Goal: Use online tool/utility: Utilize a website feature to perform a specific function

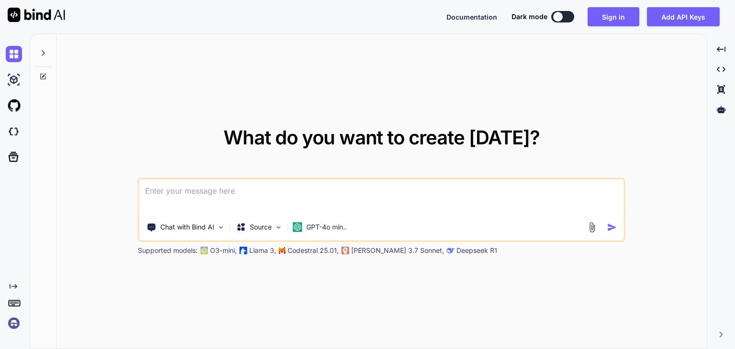
click at [590, 232] on img at bounding box center [591, 227] width 11 height 11
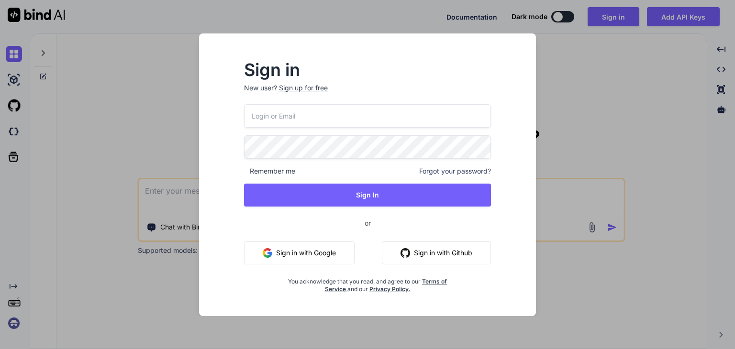
click at [396, 112] on input "email" at bounding box center [367, 115] width 247 height 23
type input "V"
type input "[EMAIL_ADDRESS][DOMAIN_NAME]"
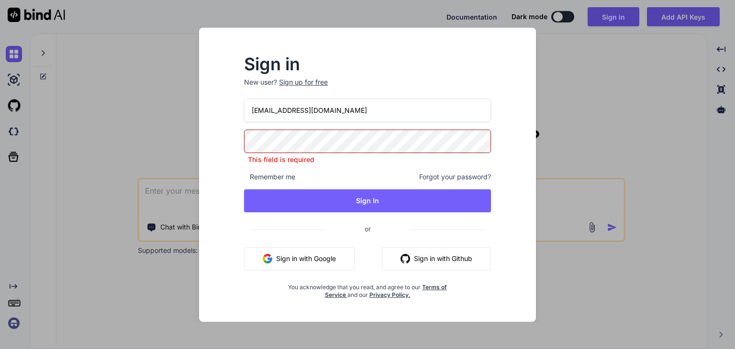
click at [305, 258] on button "Sign in with Google" at bounding box center [299, 258] width 110 height 23
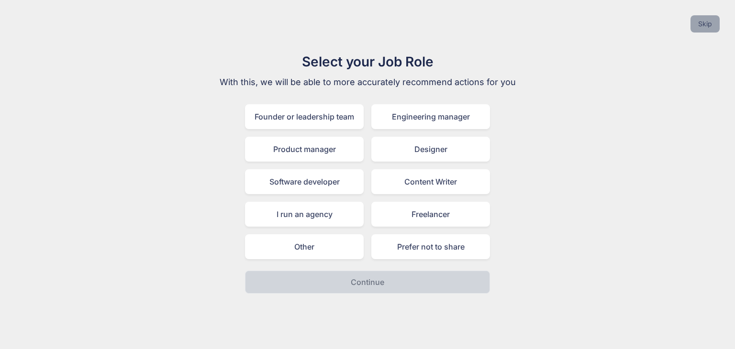
click at [709, 27] on button "Skip" at bounding box center [704, 23] width 29 height 17
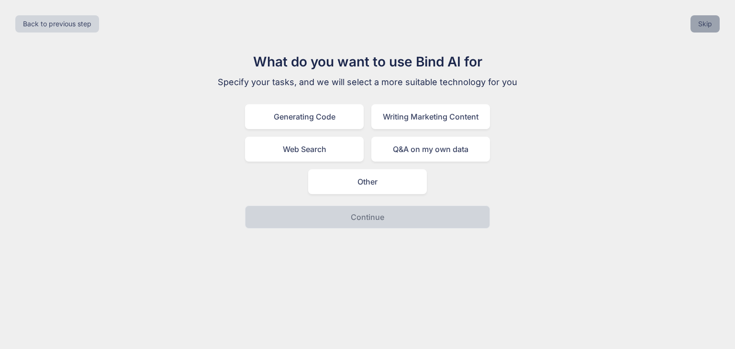
click at [709, 27] on button "Skip" at bounding box center [704, 23] width 29 height 17
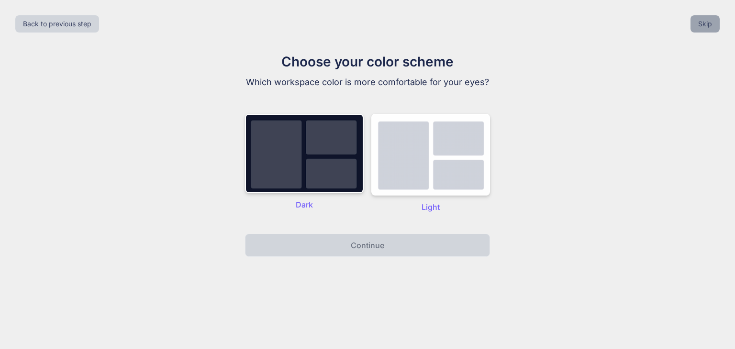
click at [709, 27] on button "Skip" at bounding box center [704, 23] width 29 height 17
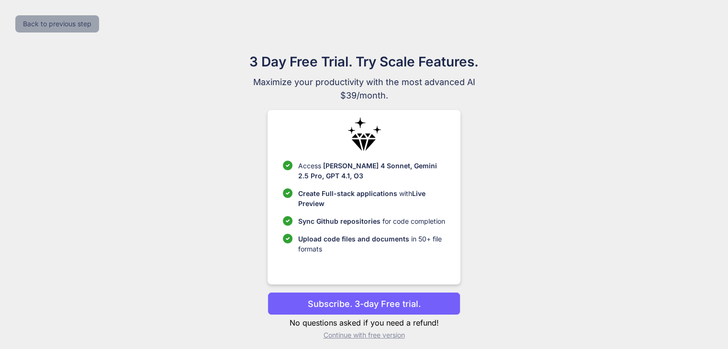
click at [62, 22] on button "Back to previous step" at bounding box center [57, 23] width 84 height 17
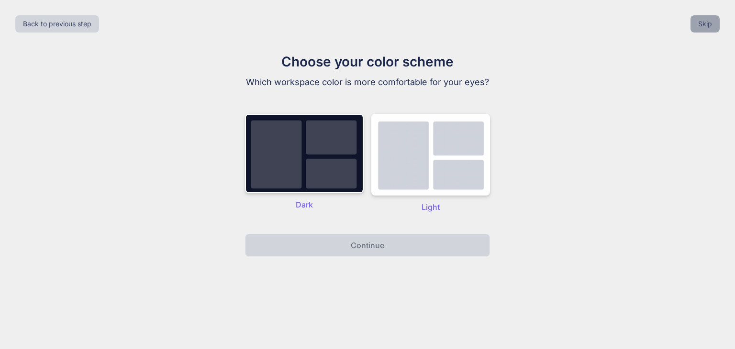
click at [703, 27] on button "Skip" at bounding box center [704, 23] width 29 height 17
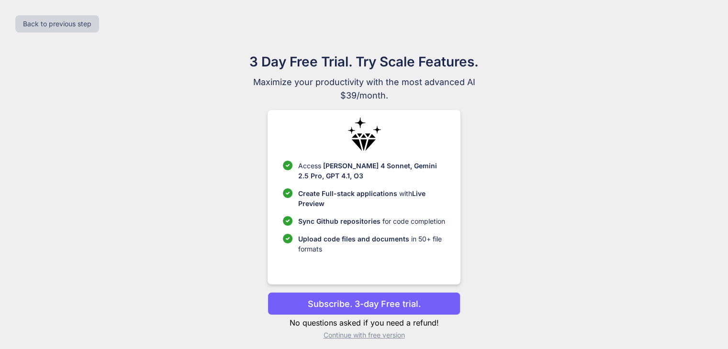
click at [703, 27] on div "Back to previous step" at bounding box center [364, 24] width 712 height 33
click at [350, 307] on p "Subscribe. 3-day Free trial." at bounding box center [364, 304] width 113 height 13
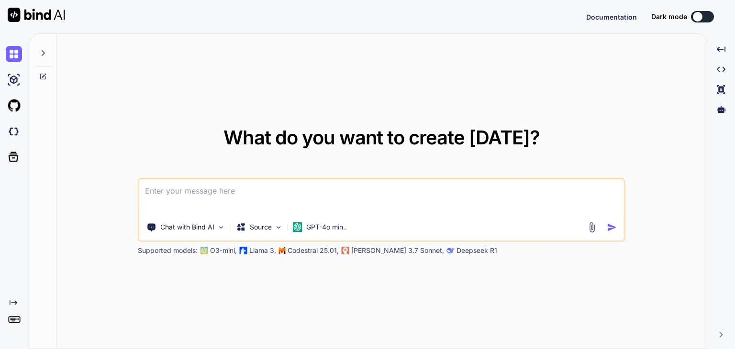
click at [589, 228] on img at bounding box center [591, 227] width 11 height 11
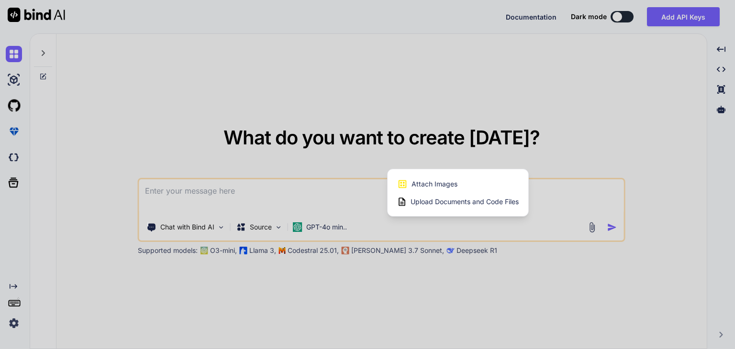
click at [461, 195] on div "Upload Documents and Code Files" at bounding box center [457, 201] width 121 height 17
type textarea "x"
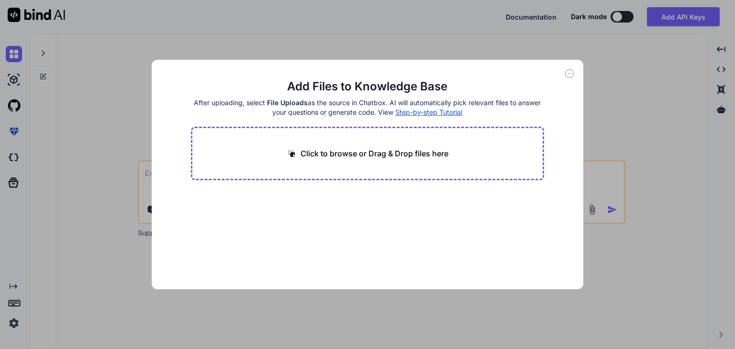
click at [399, 152] on p "Click to browse or Drag & Drop files here" at bounding box center [374, 153] width 148 height 11
click at [568, 75] on icon at bounding box center [569, 73] width 9 height 9
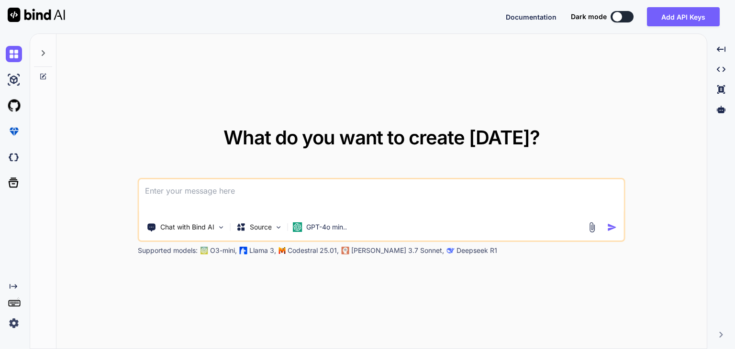
click at [595, 227] on img at bounding box center [591, 227] width 11 height 11
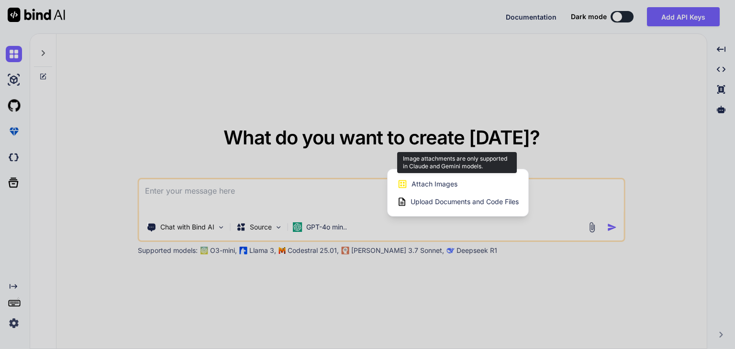
click at [468, 182] on div "Attach Images Image attachments are only supported in Claude and Gemini models." at bounding box center [457, 184] width 121 height 18
click at [425, 183] on span "Attach Images" at bounding box center [434, 184] width 46 height 10
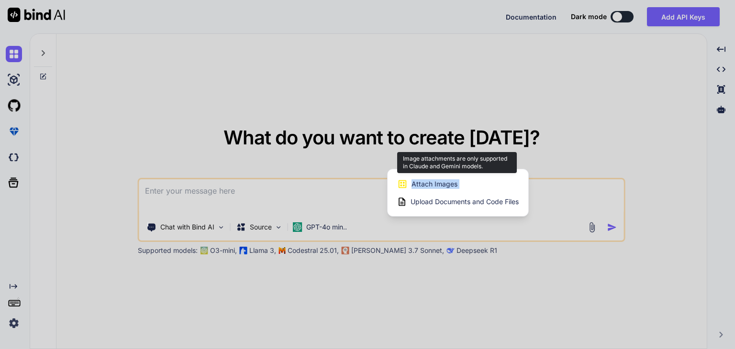
click at [425, 183] on span "Attach Images" at bounding box center [434, 184] width 46 height 10
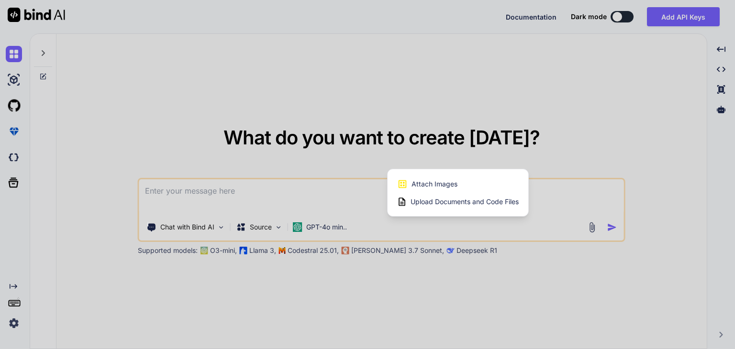
click at [441, 202] on span "Upload Documents and Code Files" at bounding box center [464, 202] width 108 height 10
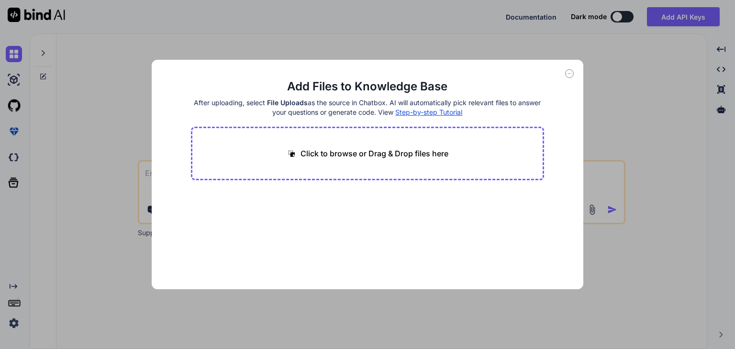
click at [396, 161] on div "Click to browse or Drag & Drop files here" at bounding box center [367, 154] width 353 height 54
click at [389, 152] on p "Click to browse or Drag & Drop files here" at bounding box center [374, 153] width 148 height 11
type input "C:\fakepath\Front-End Developer Task.pdf"
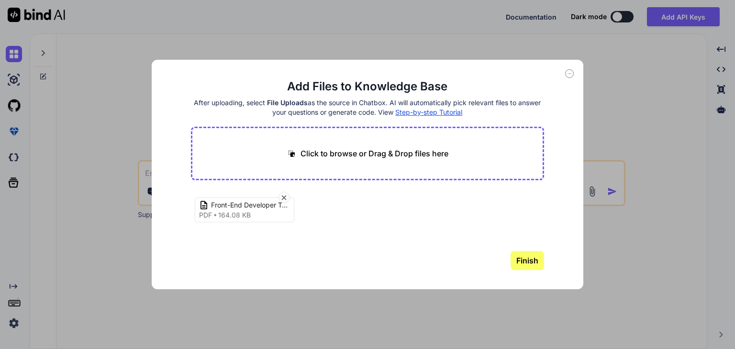
click at [515, 260] on button "Finish" at bounding box center [526, 260] width 33 height 19
click at [572, 77] on icon at bounding box center [569, 73] width 9 height 9
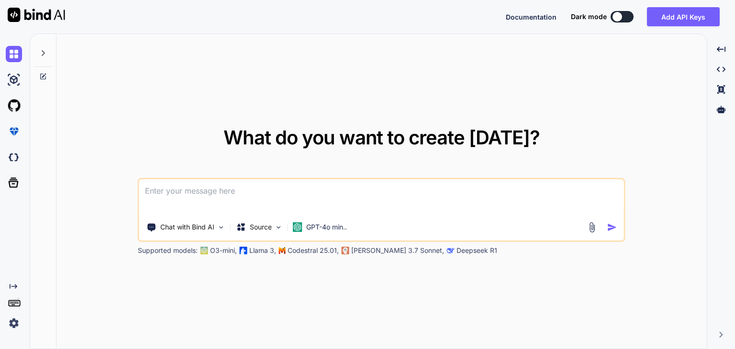
click at [593, 233] on div "Chat with Bind AI Source GPT-4o min.." at bounding box center [380, 227] width 482 height 19
click at [591, 224] on img at bounding box center [591, 227] width 11 height 11
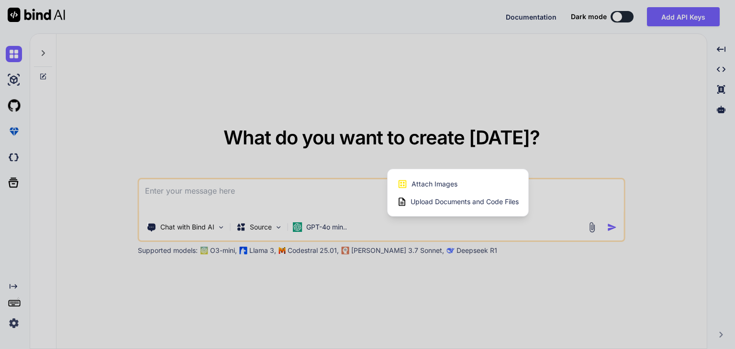
click at [492, 203] on span "Upload Documents and Code Files" at bounding box center [464, 202] width 108 height 10
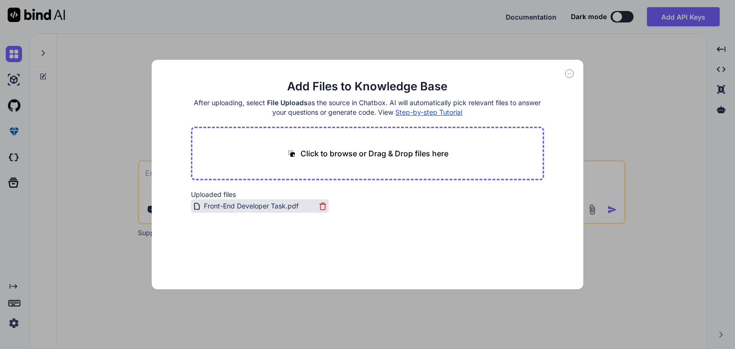
click at [279, 205] on span "Front-End Developer Task.pdf" at bounding box center [251, 205] width 97 height 11
click at [617, 171] on div "Add Files to Knowledge Base After uploading, select File Uploads as the source …" at bounding box center [367, 174] width 735 height 349
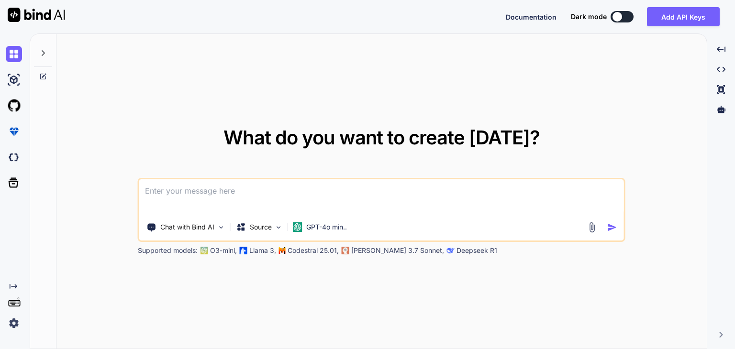
click at [455, 177] on div "What do you want to create today? Chat with Bind AI Source GPT-4o min.. Support…" at bounding box center [381, 191] width 487 height 127
click at [452, 203] on textarea at bounding box center [381, 196] width 485 height 35
type textarea "i want complete the task 2 so complete that figma to html,css,react"
click at [611, 228] on img "button" at bounding box center [612, 227] width 10 height 10
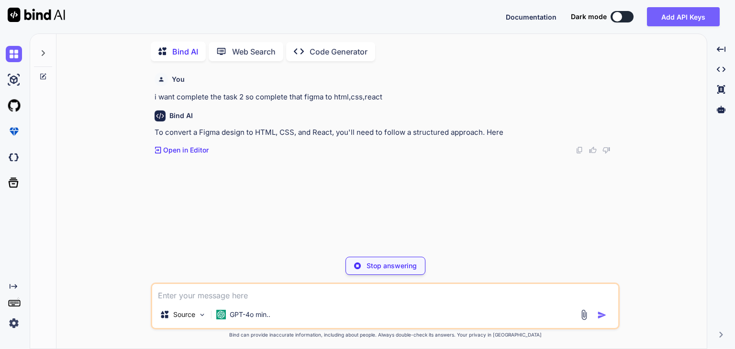
scroll to position [3, 0]
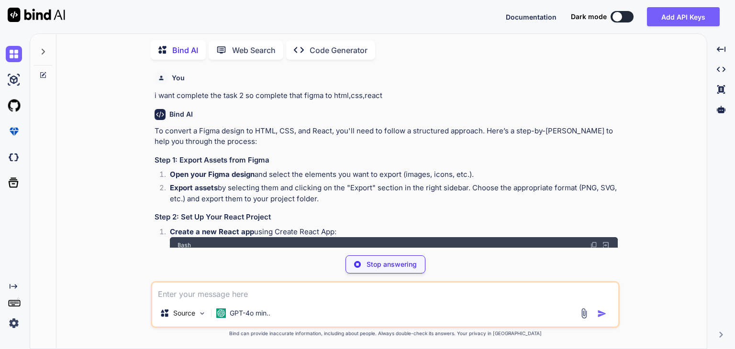
click at [502, 89] on div "You i want complete the task 2 so complete that figma to html,css,react" at bounding box center [385, 84] width 463 height 34
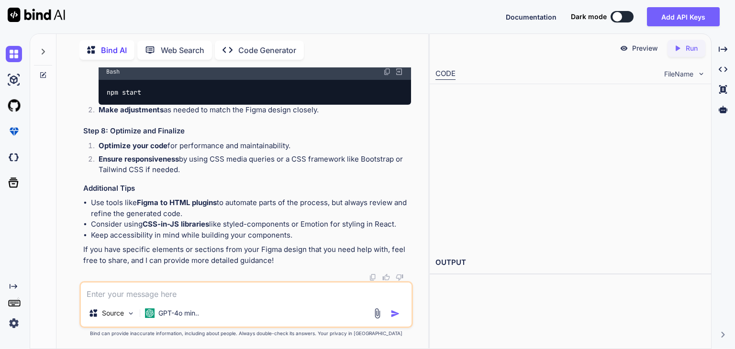
scroll to position [983, 0]
click at [536, 120] on div at bounding box center [570, 168] width 270 height 156
click at [695, 51] on p "Run" at bounding box center [691, 49] width 12 height 10
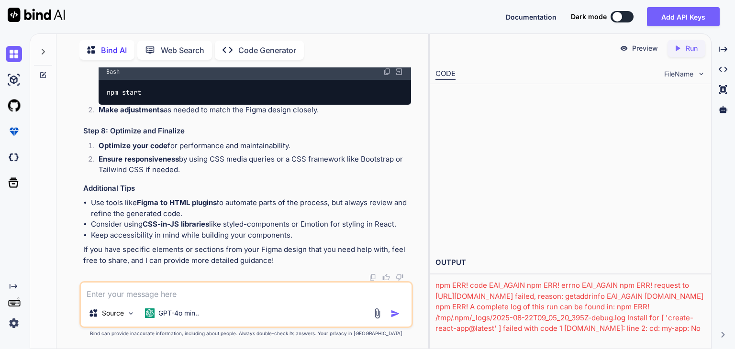
click at [637, 50] on p "Preview" at bounding box center [645, 49] width 26 height 10
